Goal: Find specific page/section

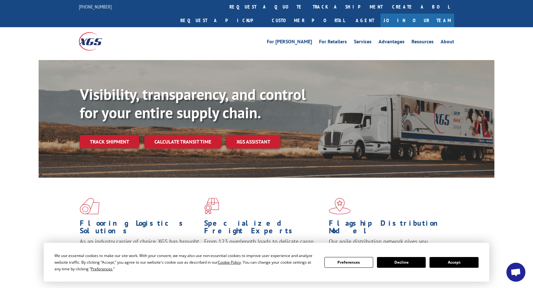
click at [446, 14] on link "Join Our Team" at bounding box center [417, 21] width 74 height 14
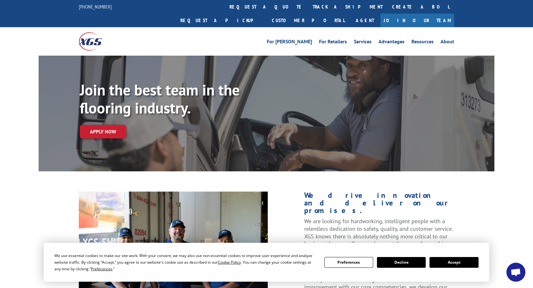
click at [439, 262] on button "Accept" at bounding box center [454, 262] width 49 height 11
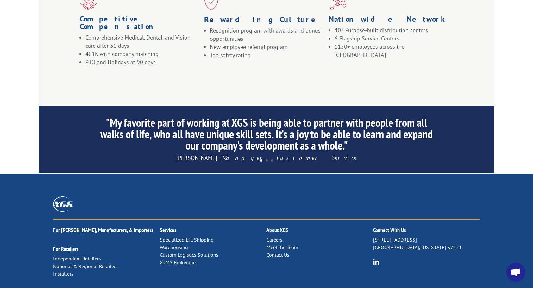
scroll to position [538, 0]
click at [273, 236] on link "Careers" at bounding box center [275, 239] width 16 height 6
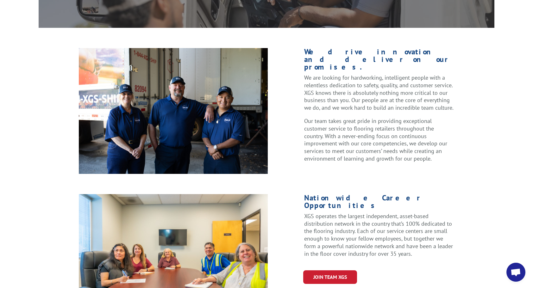
scroll to position [190, 0]
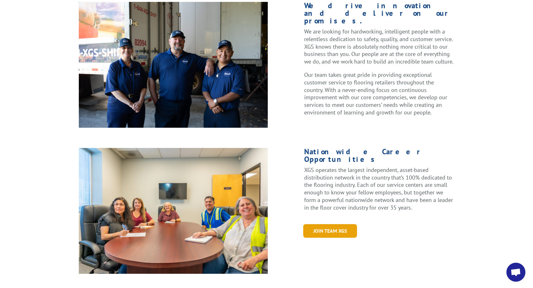
click at [332, 224] on link "Join Team XGS" at bounding box center [330, 231] width 54 height 14
